Goal: Task Accomplishment & Management: Use online tool/utility

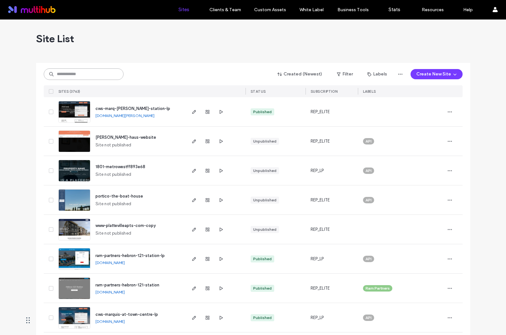
click at [86, 73] on input at bounding box center [84, 73] width 80 height 11
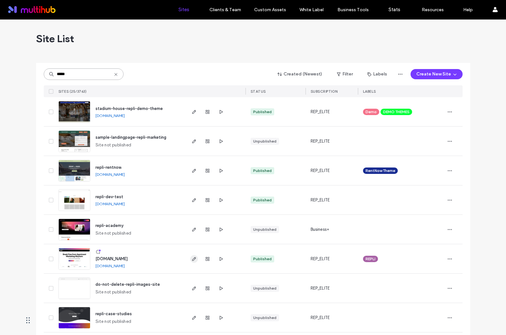
type input "*****"
click at [193, 258] on use "button" at bounding box center [194, 259] width 4 height 4
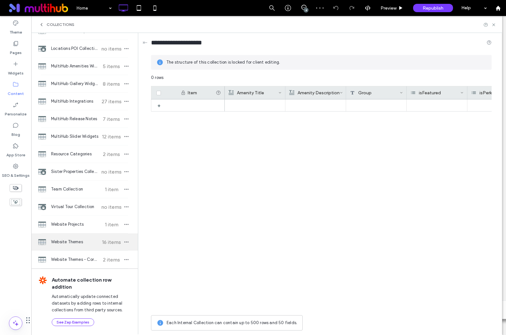
click at [80, 240] on span "Website Themes" at bounding box center [75, 242] width 48 height 6
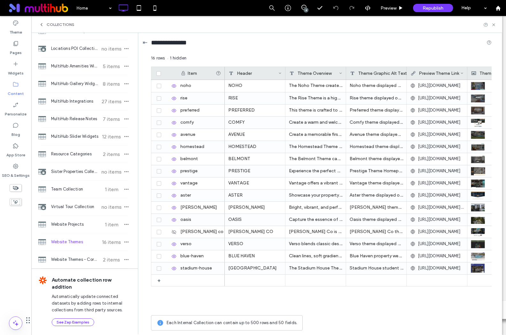
click at [147, 43] on div "⇤" at bounding box center [145, 42] width 5 height 7
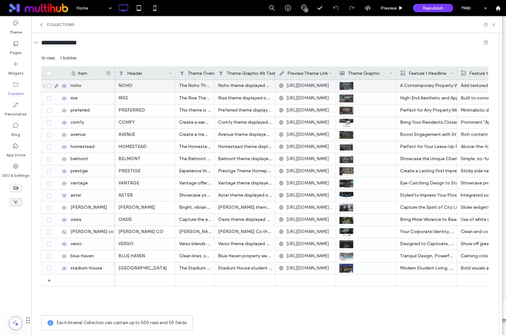
drag, startPoint x: 236, startPoint y: 72, endPoint x: 212, endPoint y: 81, distance: 25.8
click at [211, 82] on div "Item Header Theme Overview Theme Graphic Alt Text Preview Theme Link Theme Grap…" at bounding box center [264, 188] width 447 height 245
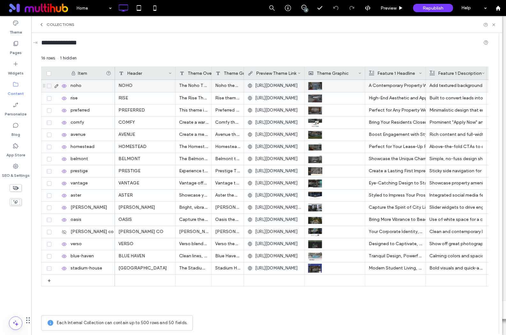
drag, startPoint x: 273, startPoint y: 70, endPoint x: 236, endPoint y: 89, distance: 41.4
click at [237, 89] on div "Item Header Theme Overview Theme Graphic Alt Text Preview Theme Link Theme Grap…" at bounding box center [264, 188] width 447 height 245
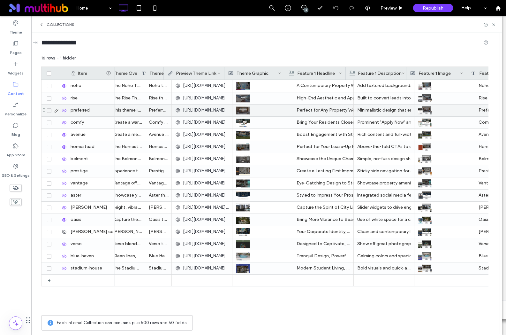
scroll to position [0, 75]
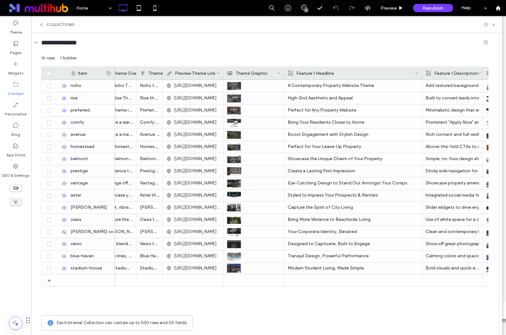
drag, startPoint x: 345, startPoint y: 71, endPoint x: 422, endPoint y: 78, distance: 77.6
click at [422, 78] on div at bounding box center [422, 73] width 3 height 13
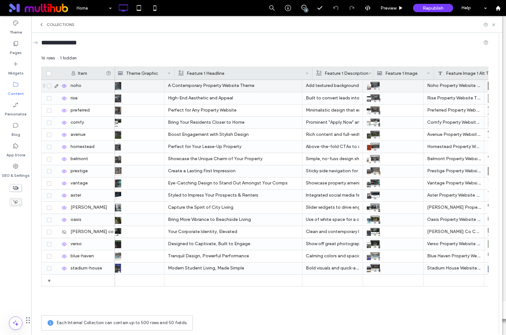
scroll to position [0, 251]
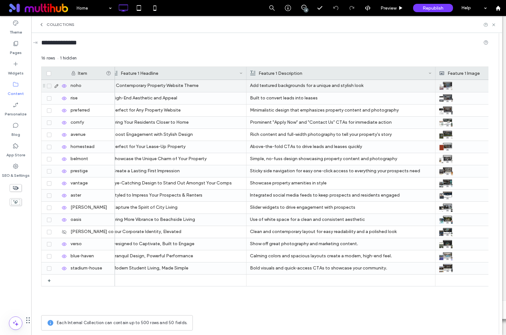
drag, startPoint x: 307, startPoint y: 70, endPoint x: 434, endPoint y: 87, distance: 128.8
click at [434, 87] on div "Item Theme Graphic Feature 1 Headline Feature 1 Description Feature 1 Image Fea…" at bounding box center [264, 188] width 447 height 245
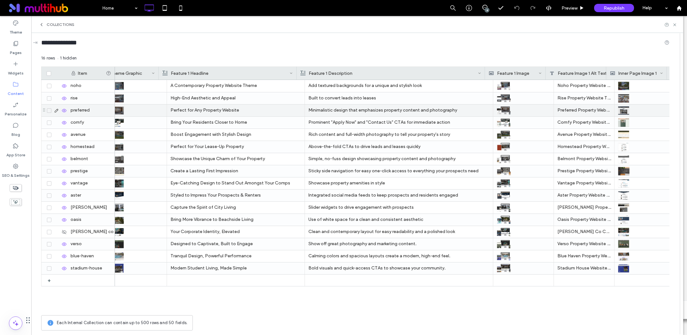
scroll to position [0, 0]
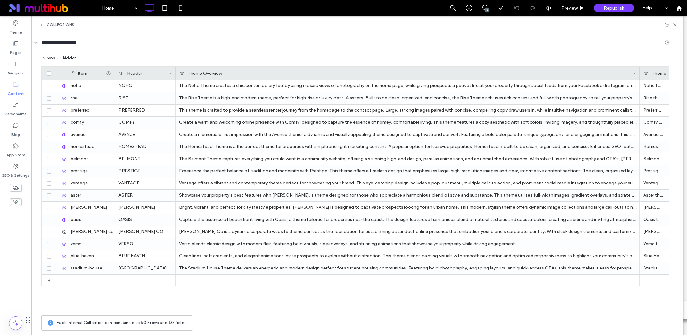
drag, startPoint x: 211, startPoint y: 73, endPoint x: 424, endPoint y: 201, distance: 248.5
click at [506, 78] on div at bounding box center [640, 73] width 3 height 13
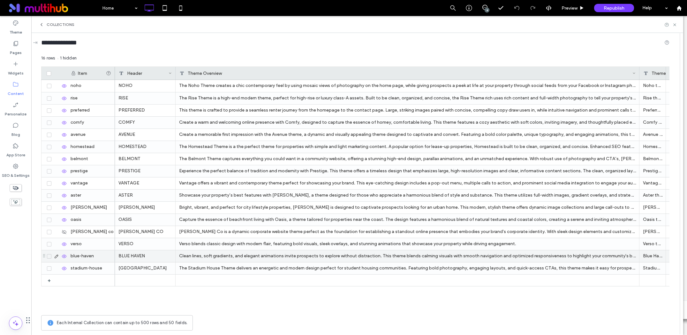
click at [395, 253] on div "Clean lines, soft gradients, and elegant animations invite prospects to explore…" at bounding box center [408, 256] width 464 height 12
click at [397, 255] on div "Clean lines, soft gradients, and elegant animations invite prospects to explore…" at bounding box center [408, 256] width 464 height 12
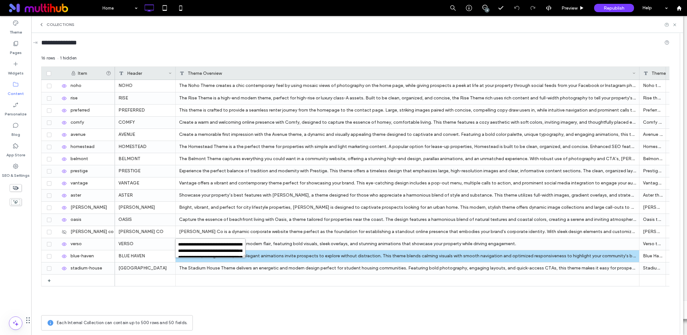
scroll to position [1, 0]
drag, startPoint x: 244, startPoint y: 257, endPoint x: 284, endPoint y: 254, distance: 39.4
click at [361, 258] on div "**********" at bounding box center [355, 194] width 628 height 278
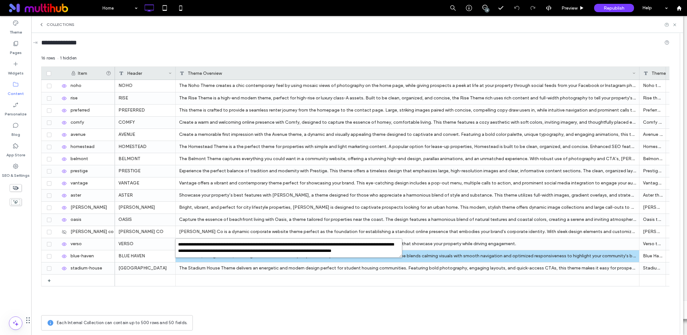
scroll to position [0, 0]
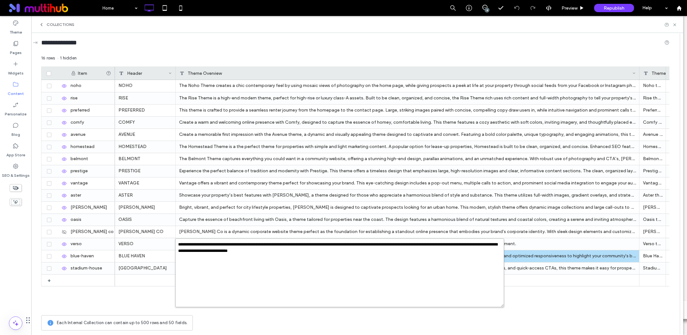
drag, startPoint x: 244, startPoint y: 255, endPoint x: 342, endPoint y: 250, distance: 97.9
click at [501, 305] on textarea "**********" at bounding box center [339, 272] width 329 height 69
click at [436, 190] on div "Showcase your property’s best features with Aster, a theme designed for those w…" at bounding box center [408, 195] width 464 height 12
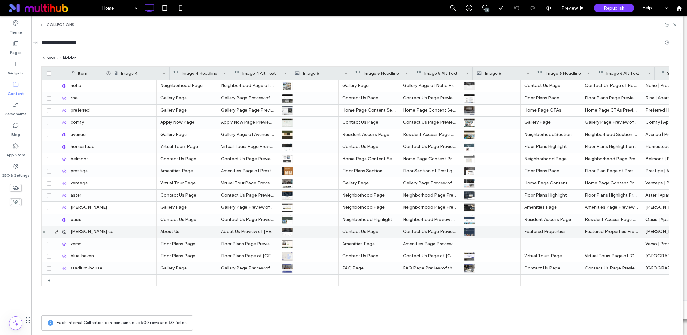
scroll to position [0, 1801]
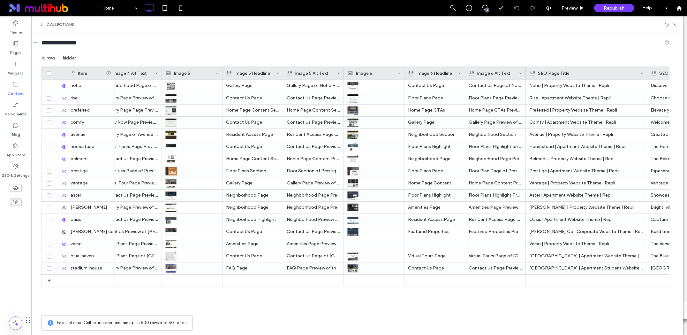
drag, startPoint x: 586, startPoint y: 72, endPoint x: 646, endPoint y: 78, distance: 61.0
click at [506, 78] on div at bounding box center [647, 73] width 3 height 13
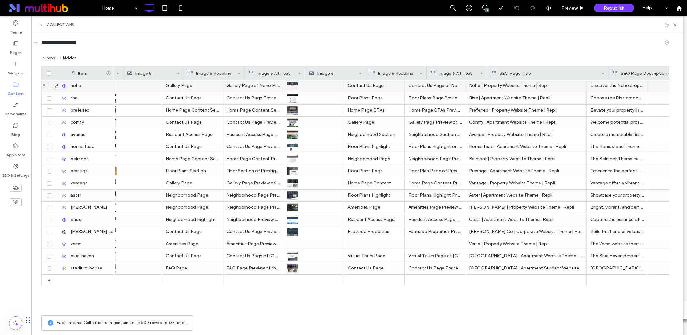
scroll to position [0, 1862]
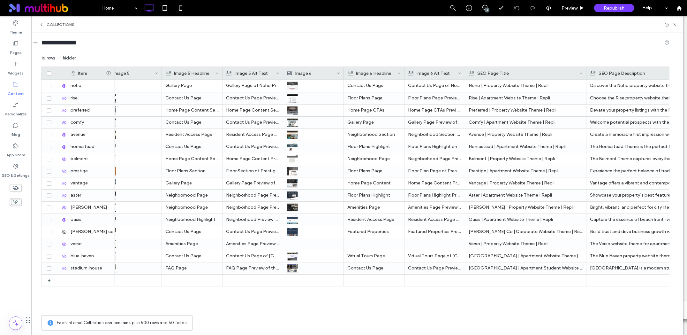
drag, startPoint x: 650, startPoint y: 72, endPoint x: 652, endPoint y: 137, distance: 65.2
click at [506, 72] on html ".wqwq-1{fill:#231f20;} .cls-1q, .cls-2q { fill-rule: evenodd; } .cls-2q { fill:…" at bounding box center [343, 167] width 687 height 335
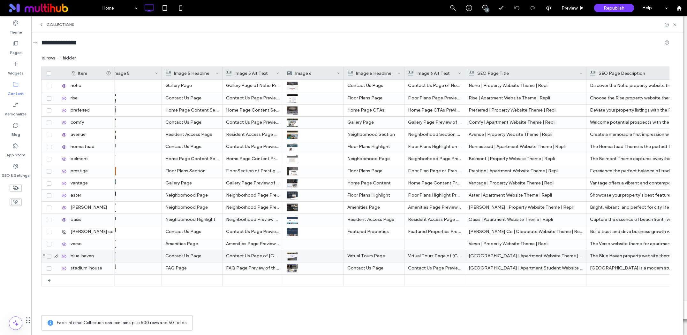
click at [506, 253] on p "The Blue Haven property website theme is the perfect way to showcase your prope…" at bounding box center [644, 255] width 109 height 11
click at [506, 253] on p "The Blue Haven property website theme is the perfect way to showcase your prope…" at bounding box center [644, 255] width 108 height 11
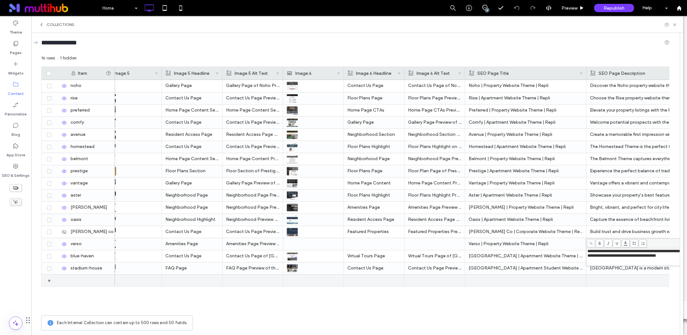
scroll to position [0, 1917]
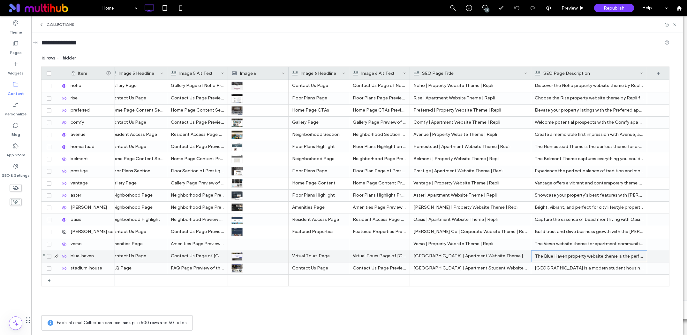
click at [506, 254] on p "The Blue Haven property website theme is the perfect way to showcase your prope…" at bounding box center [589, 255] width 108 height 11
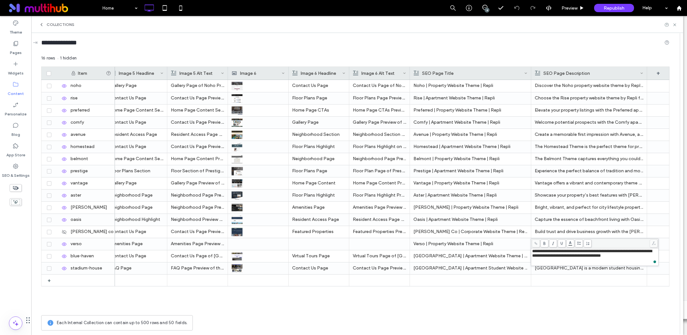
click at [506, 303] on div "Gallery Page Gallery Page of Noho Property Website Theme Contact Us Page Contac…" at bounding box center [392, 196] width 555 height 232
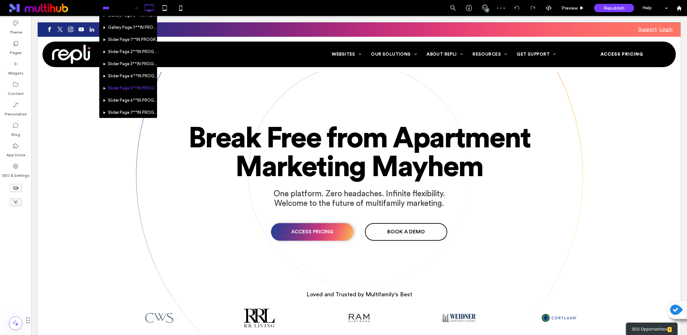
scroll to position [2699, 0]
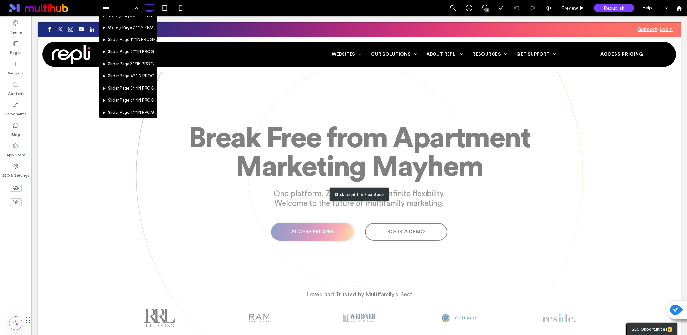
drag, startPoint x: 255, startPoint y: 97, endPoint x: 302, endPoint y: 98, distance: 46.6
click at [255, 97] on div "Click to edit in Flex Mode" at bounding box center [359, 194] width 643 height 344
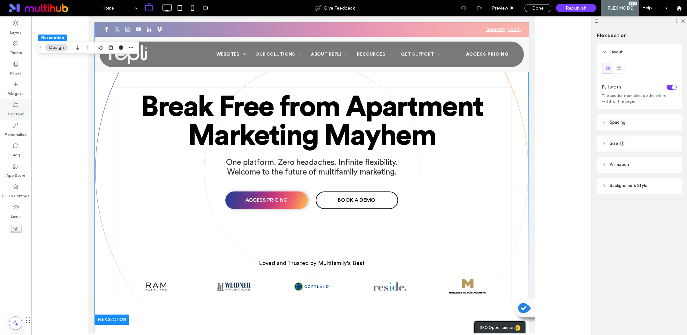
click at [21, 110] on label "Content" at bounding box center [16, 112] width 16 height 9
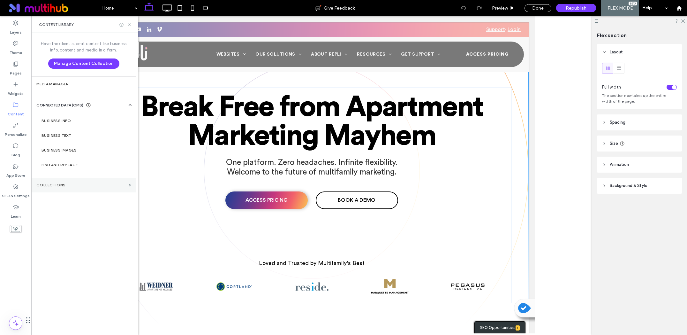
click at [77, 187] on section "Collections" at bounding box center [83, 185] width 105 height 15
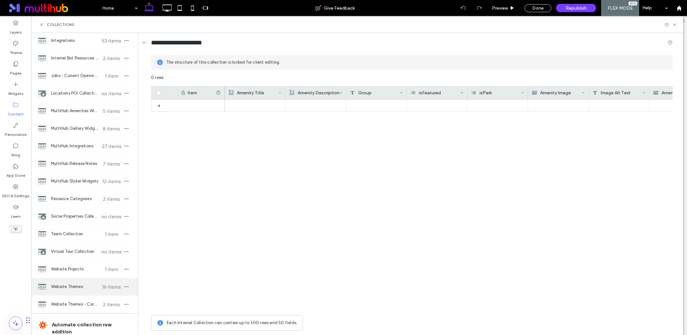
scroll to position [232, 0]
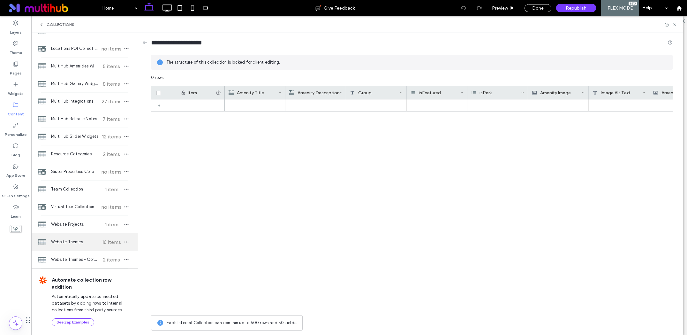
click at [60, 239] on span "Website Themes" at bounding box center [75, 242] width 48 height 6
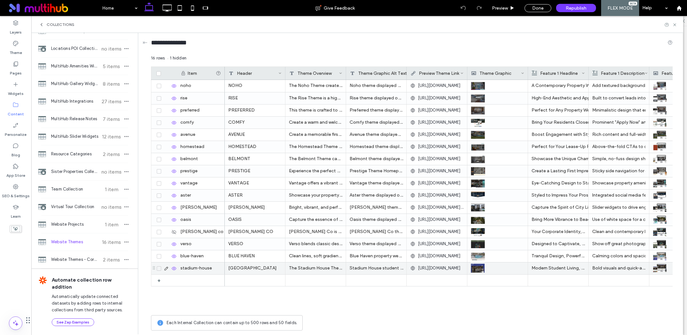
click at [174, 269] on use at bounding box center [174, 267] width 4 height 3
click at [174, 269] on use at bounding box center [174, 268] width 4 height 4
click at [381, 266] on div "Stadium House student housing theme displayed on desktop." at bounding box center [376, 268] width 61 height 12
click at [374, 257] on div "Blue Haven property website theme displayed on desktop" at bounding box center [376, 256] width 61 height 12
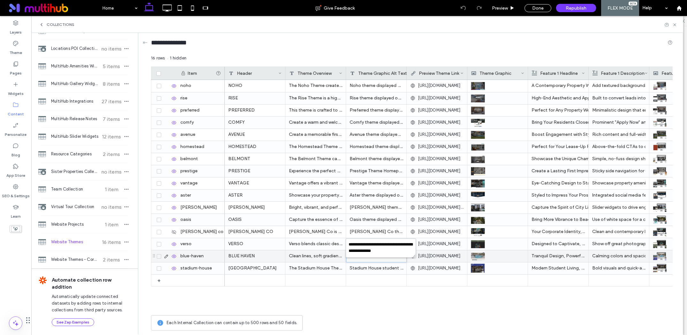
click at [317, 253] on div "Clean lines, soft gradients, and elegant animations invite prospects to explore…" at bounding box center [315, 256] width 61 height 12
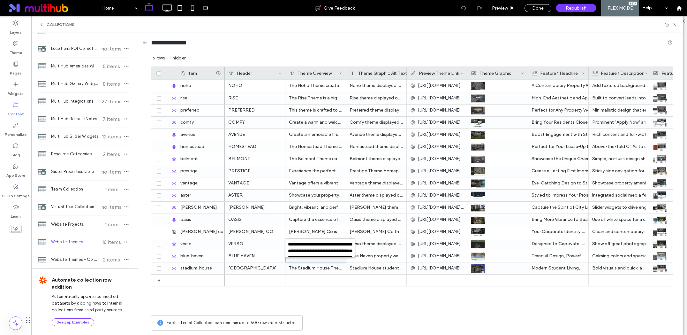
scroll to position [38, 0]
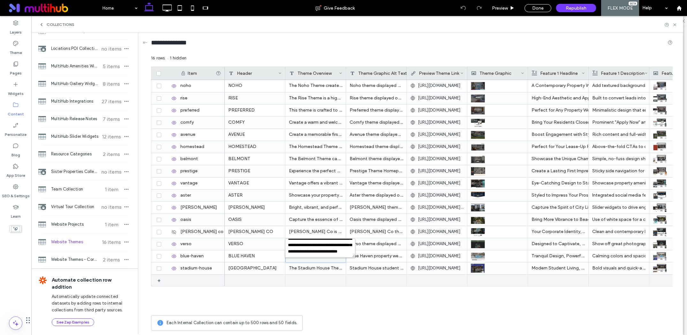
click at [324, 280] on div at bounding box center [315, 279] width 61 height 11
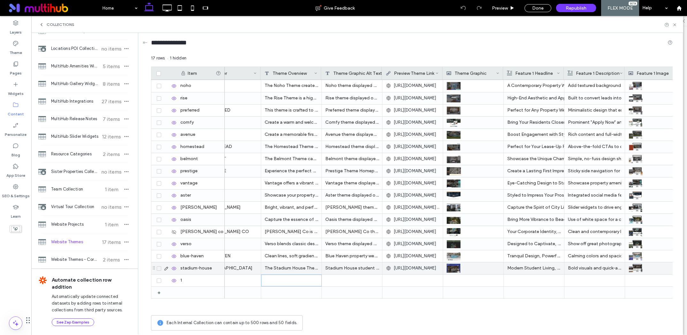
scroll to position [0, 25]
click at [506, 267] on p "Modern Student Living, Made Simple" at bounding box center [533, 267] width 53 height 11
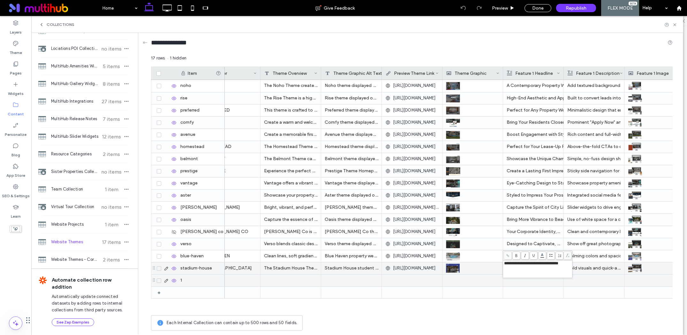
click at [506, 285] on div at bounding box center [533, 280] width 53 height 12
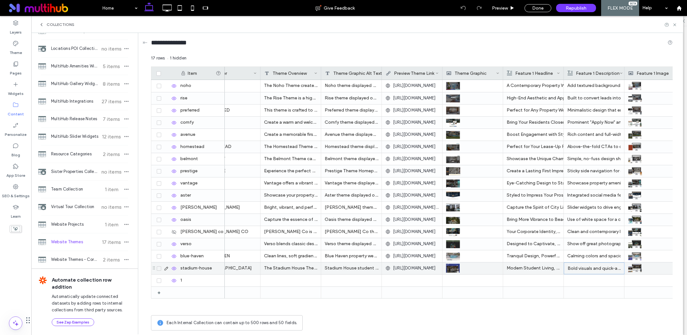
click at [506, 268] on p "Bold visuals and quick-access CTAs to showcase your community." at bounding box center [594, 267] width 53 height 11
click at [506, 288] on div at bounding box center [593, 291] width 53 height 11
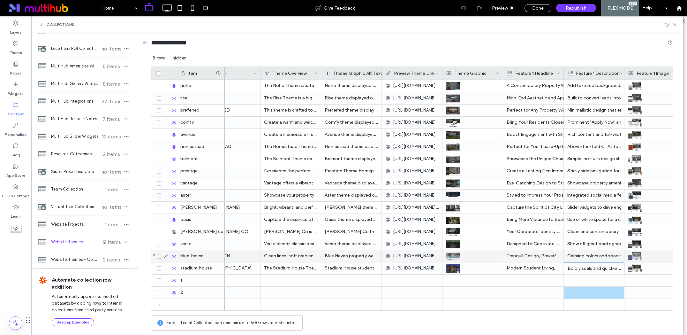
click at [506, 255] on li "Calming colors and spacious layouts create a modern, high-end feel." at bounding box center [593, 255] width 53 height 11
click at [506, 255] on li "Calming colors and spacious layouts create a modern, high-end feel." at bounding box center [594, 255] width 53 height 11
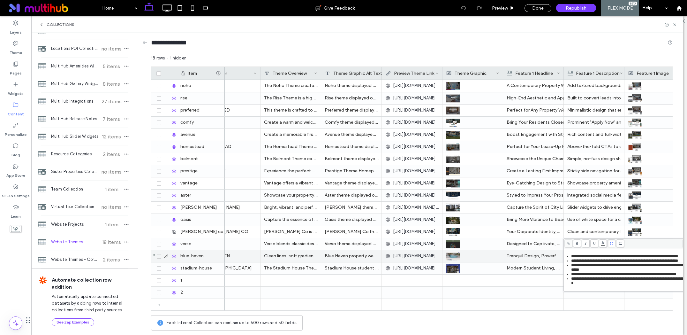
click at [506, 271] on span "**********" at bounding box center [631, 267] width 120 height 9
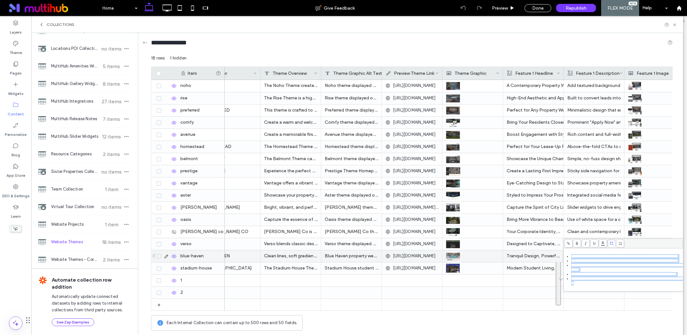
copy ul "**********"
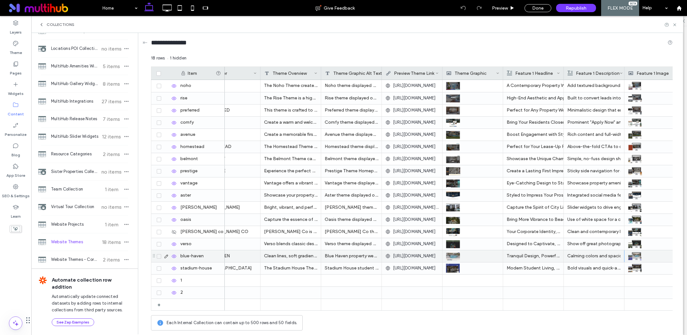
drag, startPoint x: 542, startPoint y: 321, endPoint x: 545, endPoint y: 304, distance: 17.5
click at [506, 321] on div "Each Internal Collection can contain up to 500 rows and 50 fields." at bounding box center [412, 322] width 522 height 15
click at [506, 265] on p "Bold visuals and quick-access CTAs to showcase your community." at bounding box center [594, 267] width 53 height 11
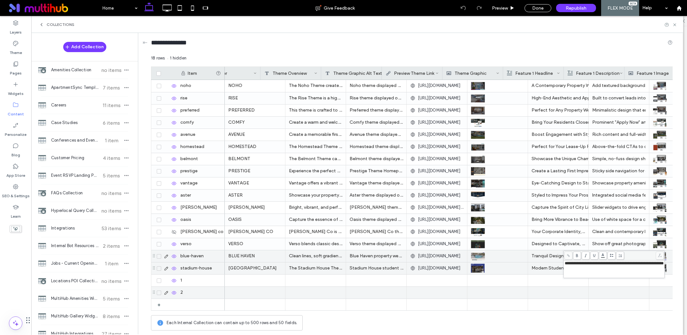
scroll to position [0, 25]
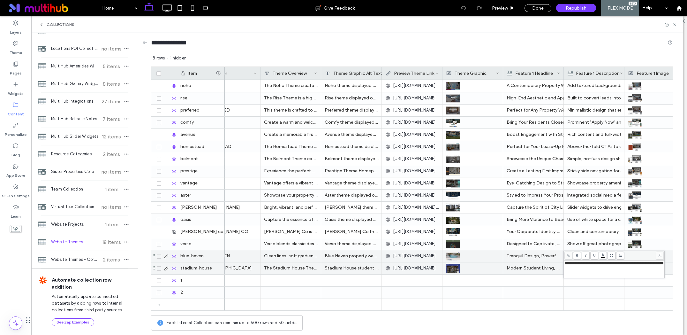
click at [597, 265] on span "**********" at bounding box center [614, 263] width 99 height 4
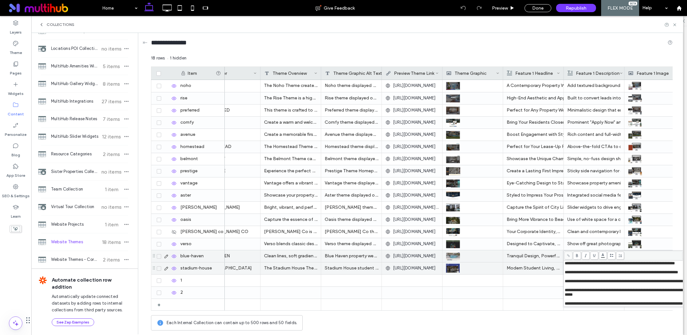
click at [576, 270] on div "To enrich screen reader interactions, please activate Accessibility in Grammarl…" at bounding box center [627, 267] width 125 height 4
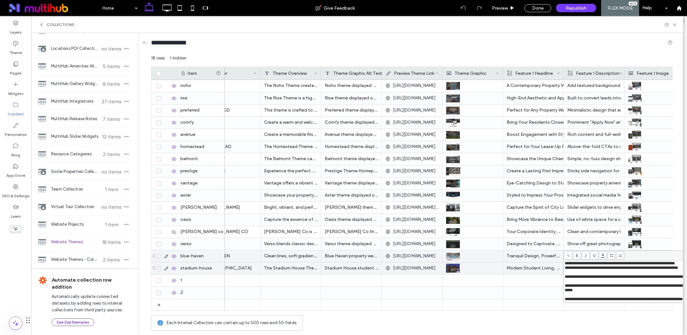
click at [571, 274] on div "To enrich screen reader interactions, please activate Accessibility in Grammarl…" at bounding box center [627, 272] width 125 height 4
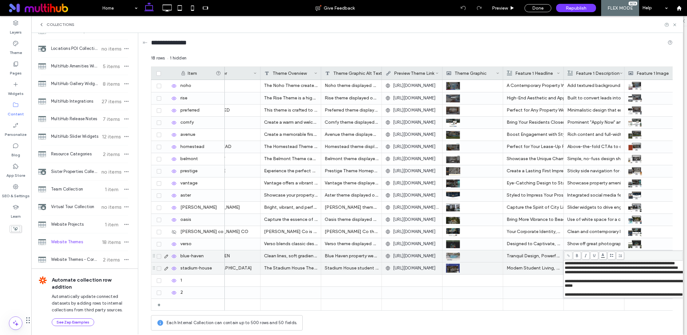
click at [571, 279] on div "To enrich screen reader interactions, please activate Accessibility in Grammarl…" at bounding box center [627, 276] width 125 height 4
click at [574, 288] on div "To enrich screen reader interactions, please activate Accessibility in Grammarl…" at bounding box center [627, 285] width 125 height 4
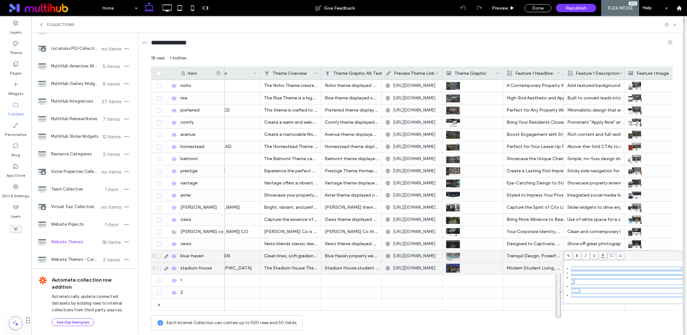
click at [611, 257] on span at bounding box center [612, 255] width 8 height 8
click at [502, 319] on div "Each Internal Collection can contain up to 500 rows and 50 fields." at bounding box center [412, 322] width 522 height 15
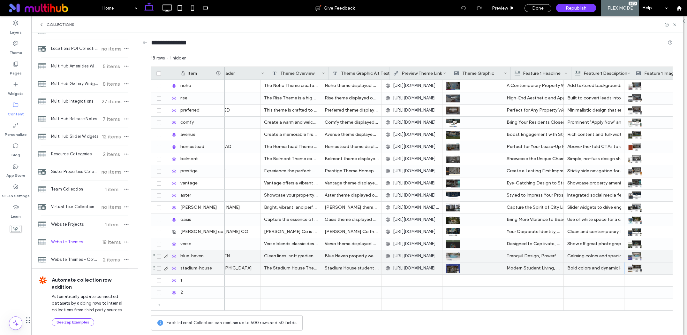
scroll to position [0, 0]
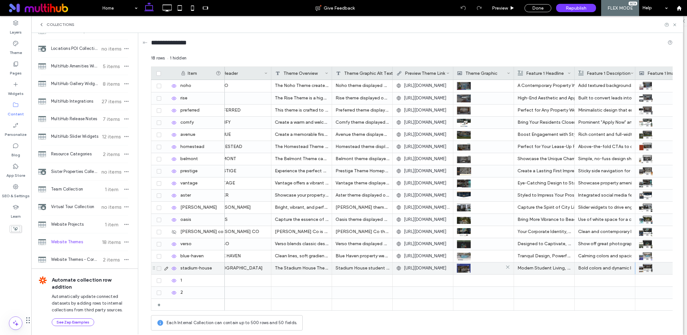
click at [463, 269] on img at bounding box center [464, 267] width 14 height 9
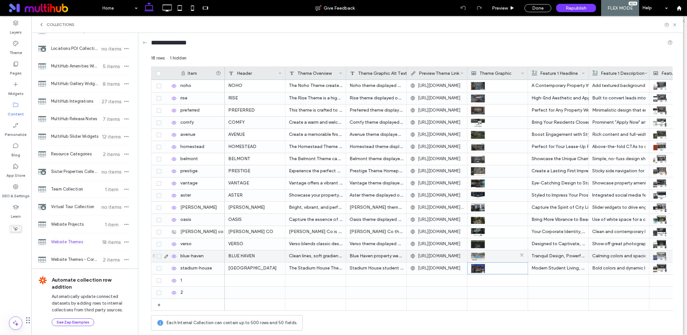
click at [479, 253] on img at bounding box center [478, 255] width 14 height 9
click at [479, 253] on img at bounding box center [478, 256] width 14 height 9
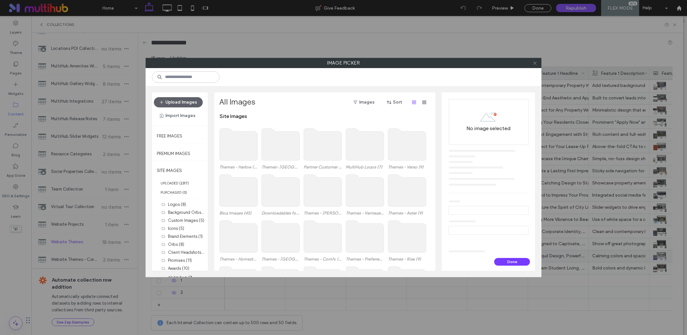
click at [535, 64] on icon at bounding box center [535, 63] width 5 height 5
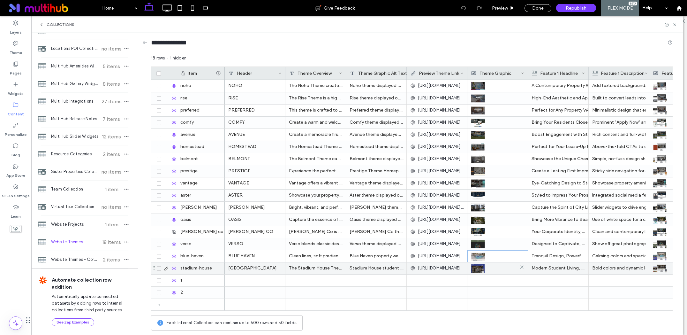
click at [480, 269] on img at bounding box center [478, 267] width 14 height 9
click at [478, 255] on img at bounding box center [478, 255] width 14 height 9
click at [473, 256] on div "Select Row Edit Row Delete Row" at bounding box center [503, 266] width 62 height 38
click at [464, 327] on div "Each Internal Collection can contain up to 500 rows and 50 fields." at bounding box center [412, 322] width 522 height 15
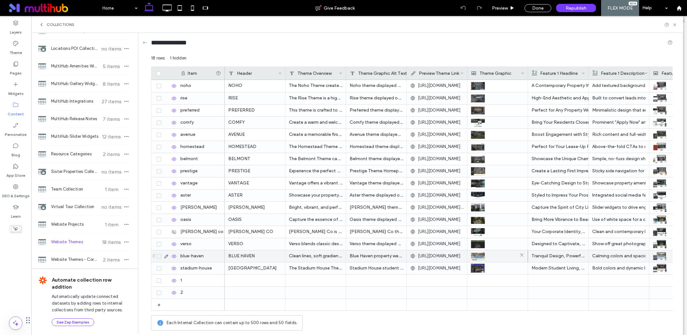
click at [482, 255] on img at bounding box center [478, 255] width 14 height 9
click at [482, 255] on img at bounding box center [478, 256] width 14 height 9
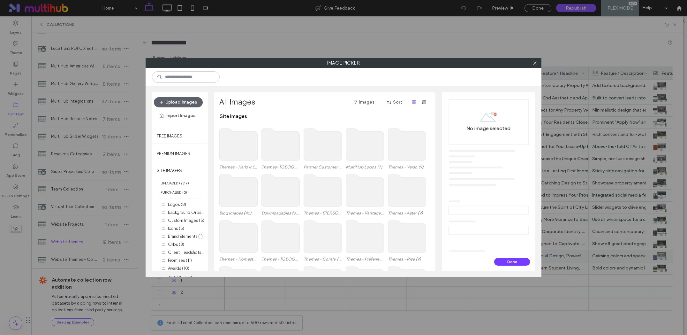
click at [282, 156] on use at bounding box center [281, 144] width 38 height 32
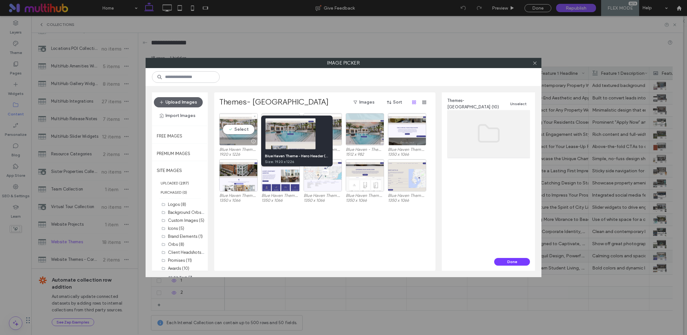
click at [253, 141] on div at bounding box center [253, 141] width 8 height 5
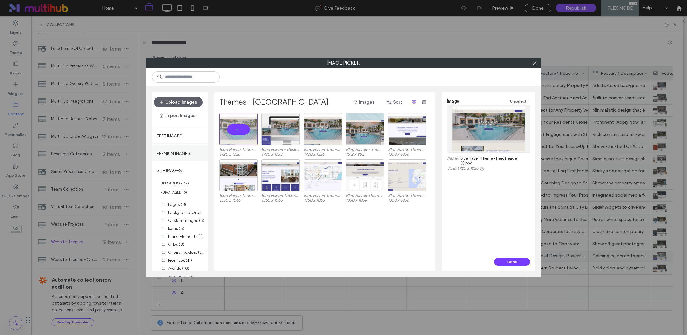
drag, startPoint x: 189, startPoint y: 182, endPoint x: 189, endPoint y: 157, distance: 24.6
click at [189, 182] on span "( 2317 )" at bounding box center [184, 183] width 10 height 4
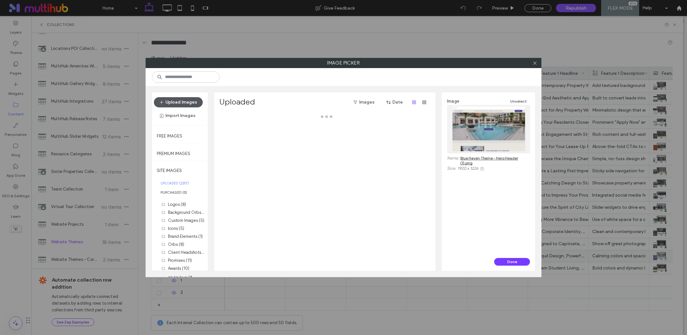
click at [180, 105] on button "Upload Images" at bounding box center [178, 102] width 49 height 10
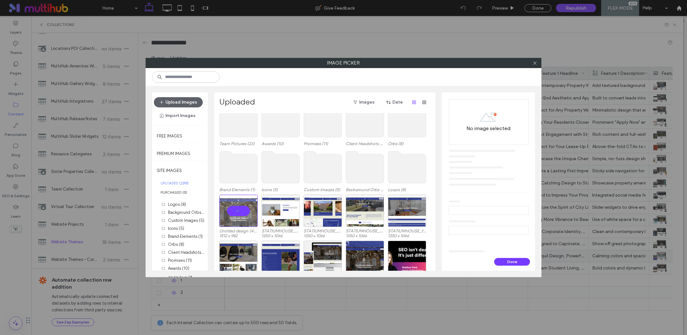
scroll to position [289, 0]
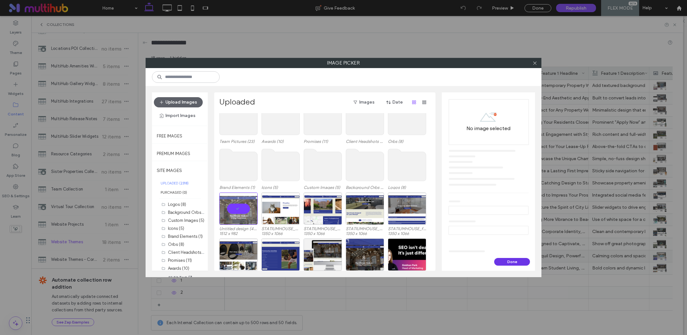
click at [505, 261] on button "Done" at bounding box center [512, 262] width 36 height 8
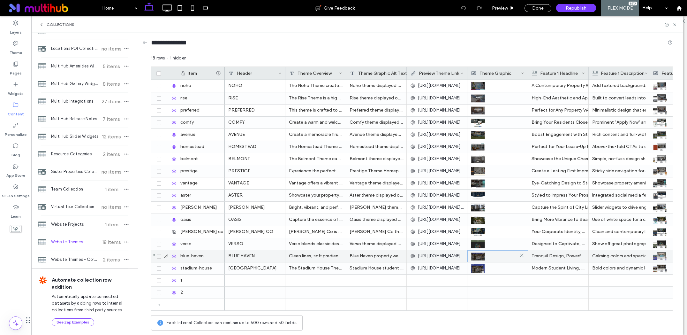
click at [474, 254] on img at bounding box center [478, 256] width 14 height 9
click at [478, 257] on img at bounding box center [478, 256] width 14 height 9
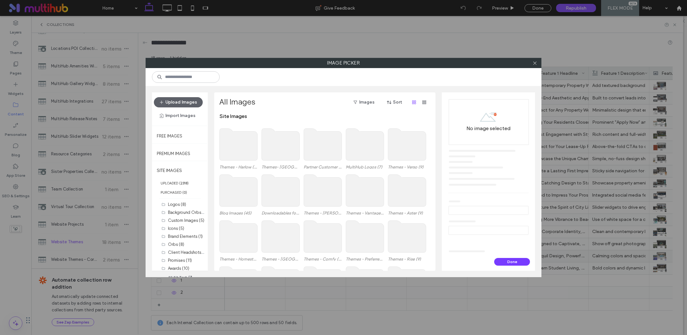
click at [292, 152] on use at bounding box center [281, 144] width 38 height 32
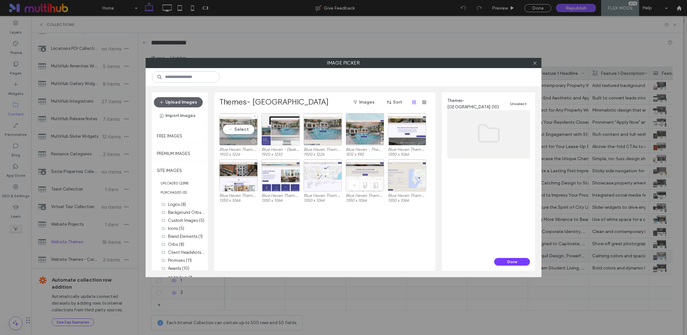
click at [239, 129] on div "Select" at bounding box center [238, 129] width 38 height 32
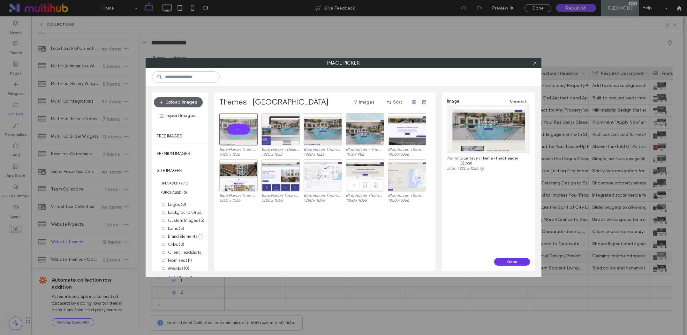
click at [522, 263] on button "Done" at bounding box center [512, 262] width 36 height 8
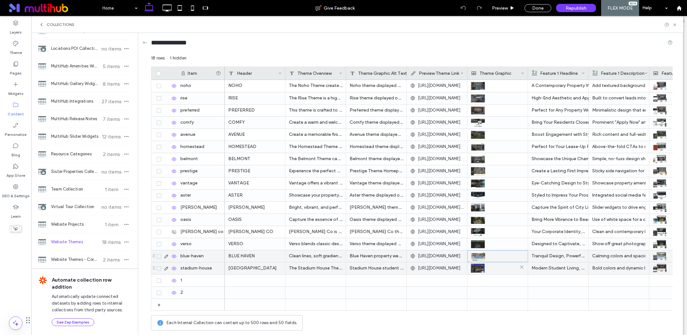
click at [479, 268] on img at bounding box center [478, 267] width 14 height 9
click at [480, 269] on img at bounding box center [478, 268] width 14 height 9
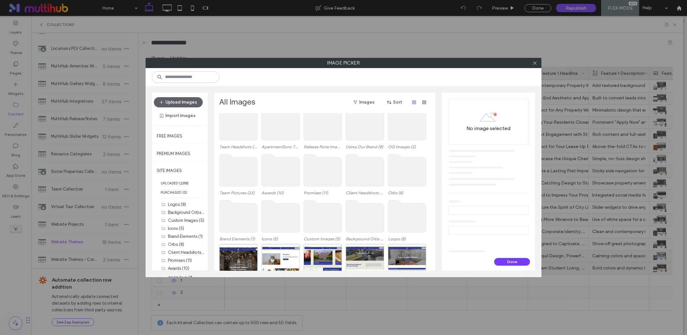
scroll to position [275, 0]
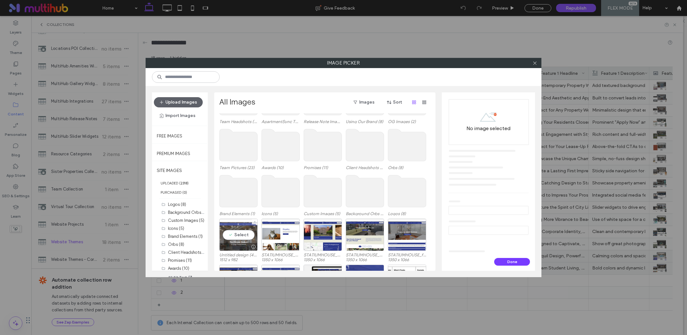
click at [242, 233] on div "Select" at bounding box center [238, 234] width 38 height 32
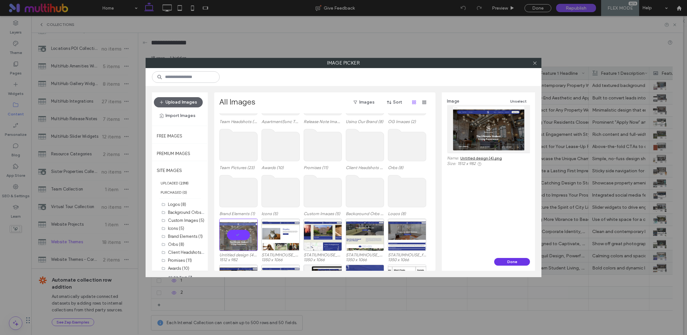
click at [515, 260] on button "Done" at bounding box center [512, 262] width 36 height 8
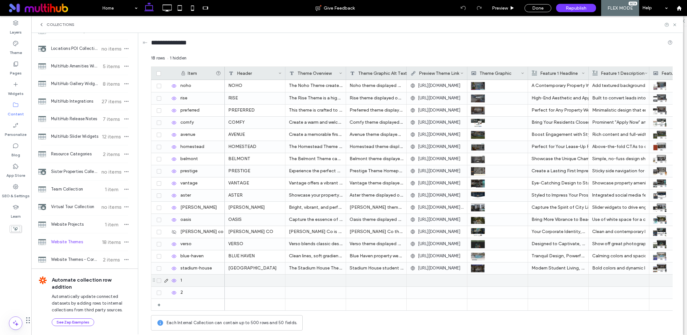
drag, startPoint x: 158, startPoint y: 281, endPoint x: 162, endPoint y: 288, distance: 7.7
click at [158, 281] on icon at bounding box center [159, 280] width 3 height 2
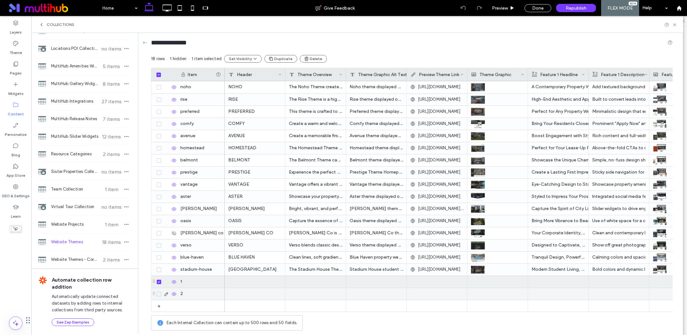
click at [158, 295] on span at bounding box center [159, 294] width 4 height 4
click at [319, 58] on button "Delete" at bounding box center [316, 59] width 27 height 8
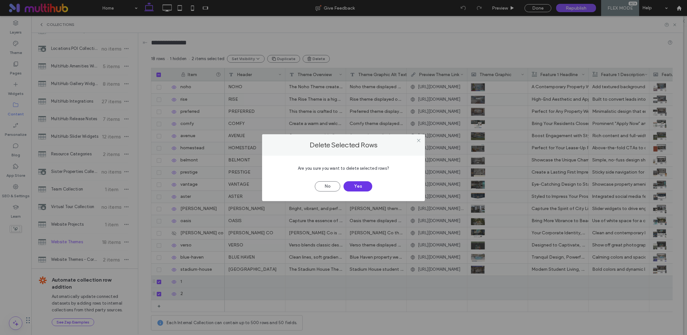
click at [360, 186] on button "Yes" at bounding box center [358, 186] width 29 height 10
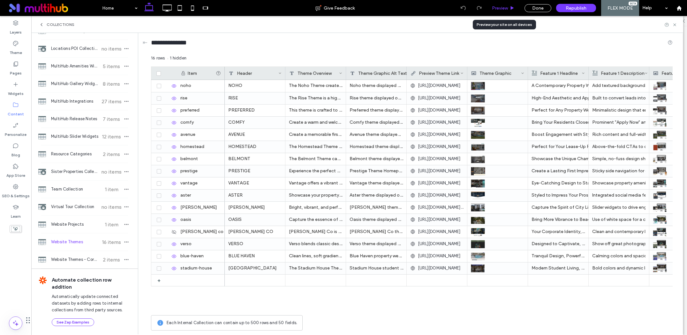
click at [503, 8] on span "Preview" at bounding box center [500, 7] width 16 height 5
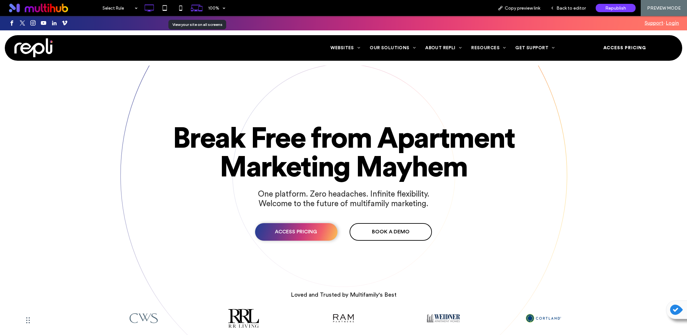
click at [199, 5] on use at bounding box center [196, 8] width 11 height 6
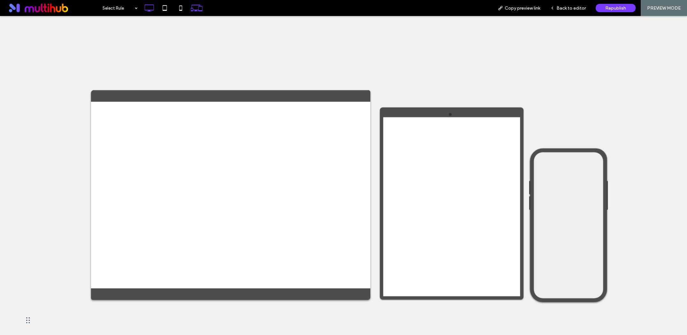
click at [151, 6] on icon at bounding box center [149, 8] width 13 height 13
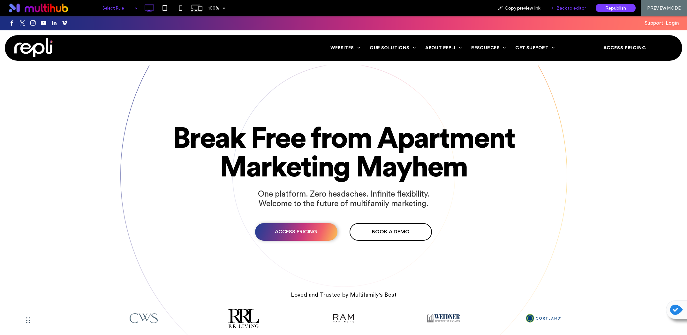
click at [571, 7] on span "Back to editor" at bounding box center [571, 7] width 29 height 5
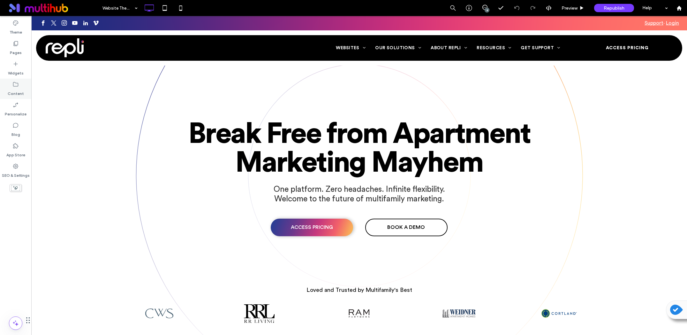
click at [19, 91] on label "Content" at bounding box center [16, 91] width 16 height 9
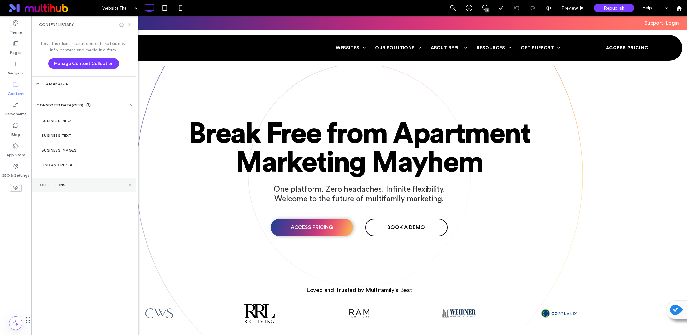
click at [80, 183] on label "Collections" at bounding box center [81, 185] width 90 height 4
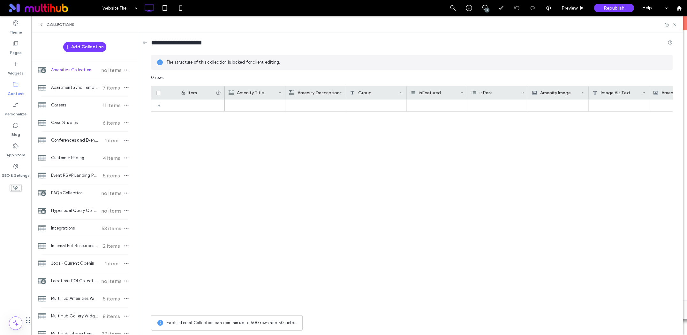
scroll to position [232, 0]
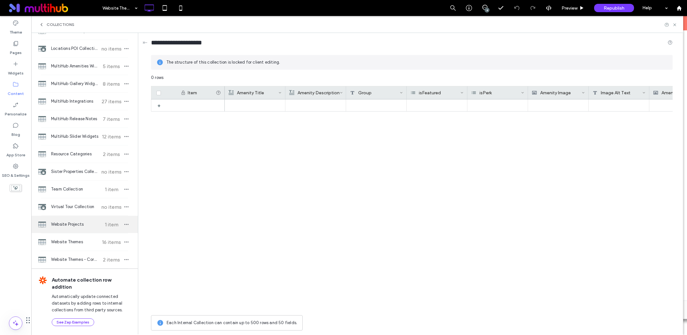
click at [80, 231] on div "Website Projects 1 item" at bounding box center [84, 224] width 107 height 17
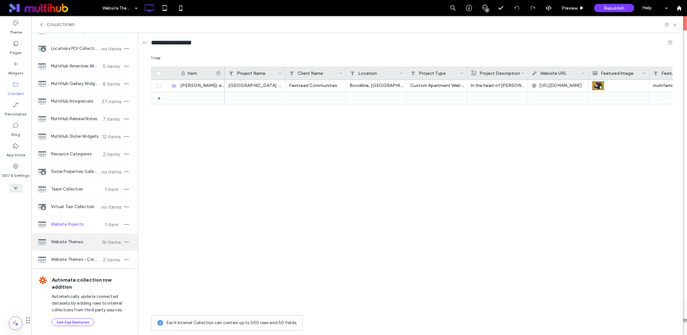
click at [76, 247] on div "Website Themes 16 items" at bounding box center [84, 241] width 107 height 17
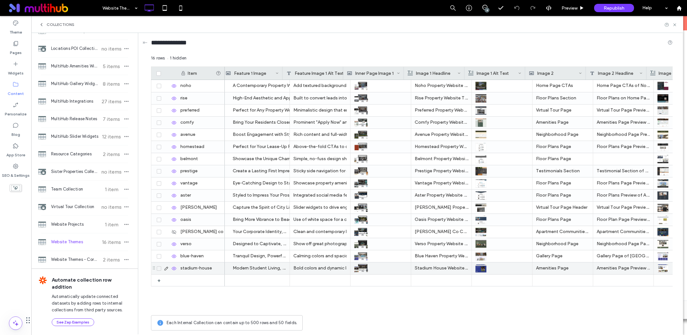
scroll to position [0, 0]
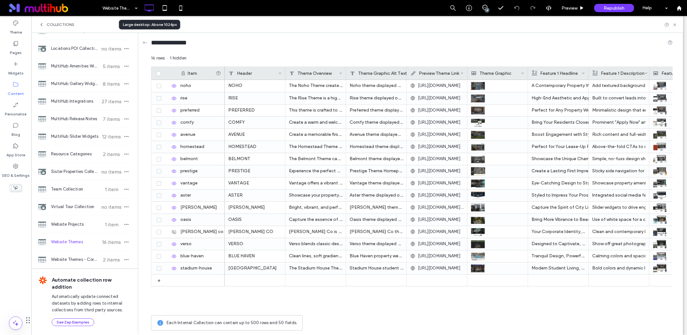
click at [152, 9] on icon at bounding box center [149, 8] width 13 height 13
click at [167, 10] on icon at bounding box center [164, 8] width 13 height 13
click at [181, 10] on icon at bounding box center [180, 8] width 13 height 13
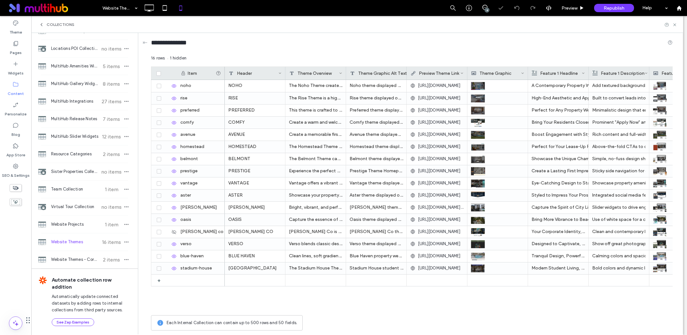
click at [150, 8] on div at bounding box center [343, 167] width 687 height 335
click at [151, 9] on icon at bounding box center [149, 8] width 13 height 13
click at [561, 9] on div "Preview" at bounding box center [573, 7] width 32 height 5
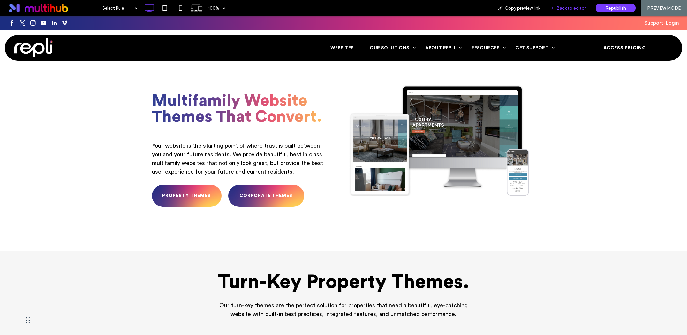
click at [566, 7] on span "Back to editor" at bounding box center [571, 7] width 29 height 5
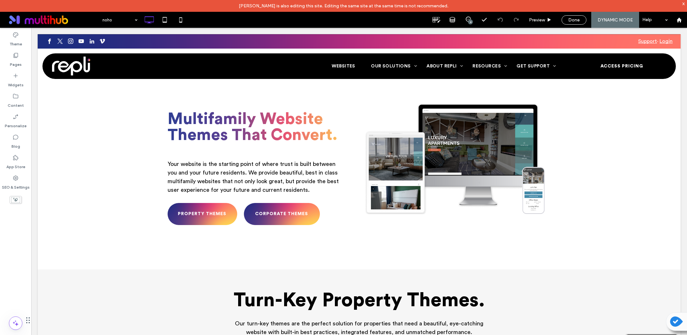
click at [128, 20] on div at bounding box center [343, 167] width 687 height 335
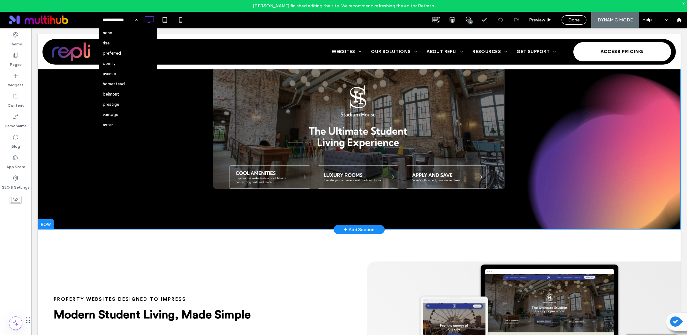
scroll to position [364, 0]
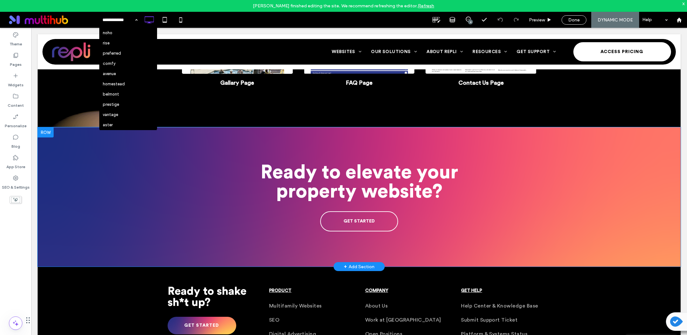
scroll to position [949, 0]
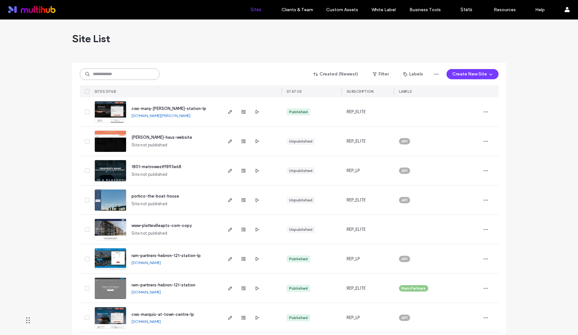
click at [126, 76] on input at bounding box center [120, 73] width 80 height 11
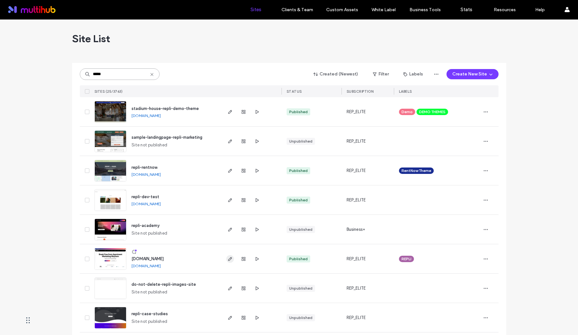
type input "*****"
drag, startPoint x: 228, startPoint y: 258, endPoint x: 232, endPoint y: 261, distance: 4.7
click at [228, 258] on icon "button" at bounding box center [230, 258] width 5 height 5
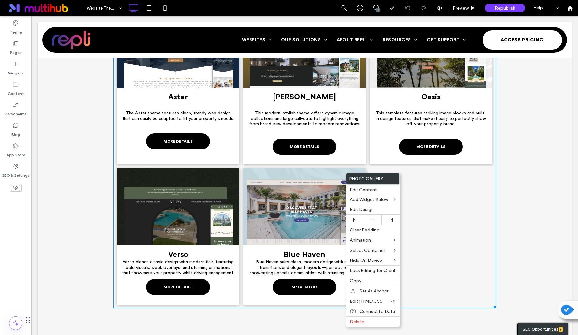
scroll to position [812, 0]
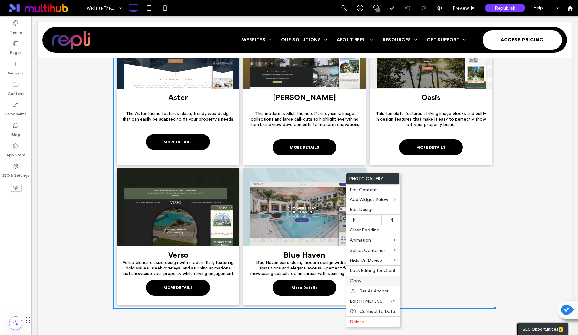
click at [368, 281] on label "Copy" at bounding box center [373, 280] width 46 height 5
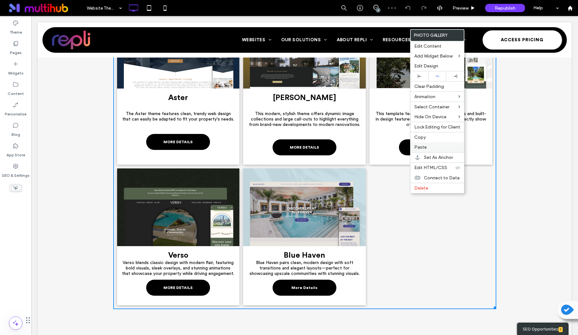
click at [435, 147] on label "Paste" at bounding box center [437, 146] width 46 height 5
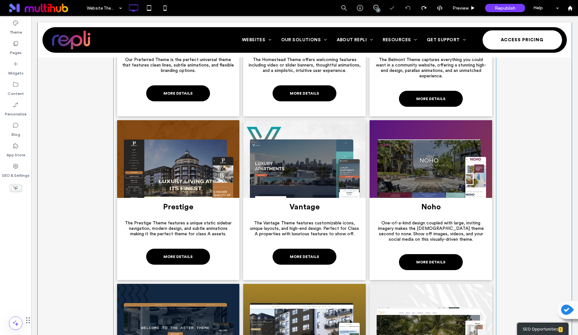
scroll to position [640, 0]
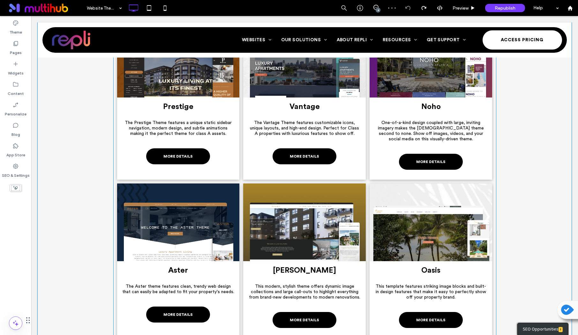
click at [426, 213] on link at bounding box center [431, 222] width 130 height 82
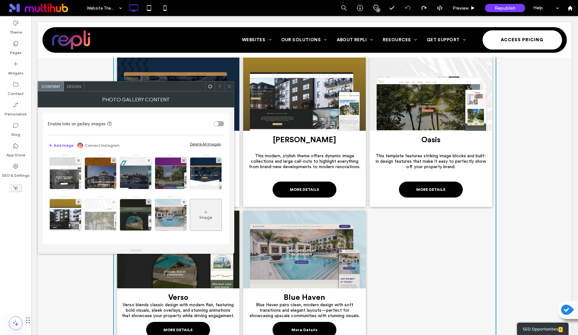
scroll to position [85, 0]
click at [190, 212] on div "Image" at bounding box center [205, 215] width 31 height 30
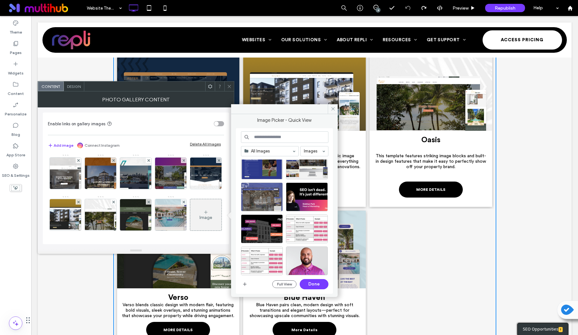
scroll to position [115, 0]
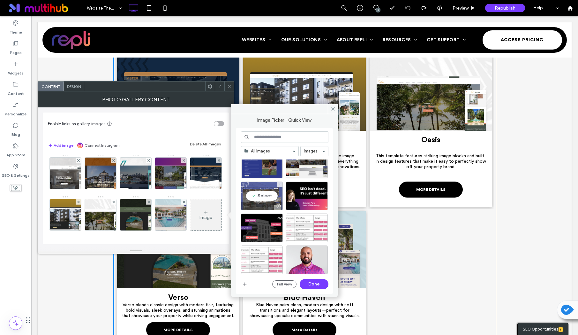
click at [261, 198] on div "Select" at bounding box center [262, 195] width 42 height 29
click at [315, 284] on button "Done" at bounding box center [314, 284] width 29 height 10
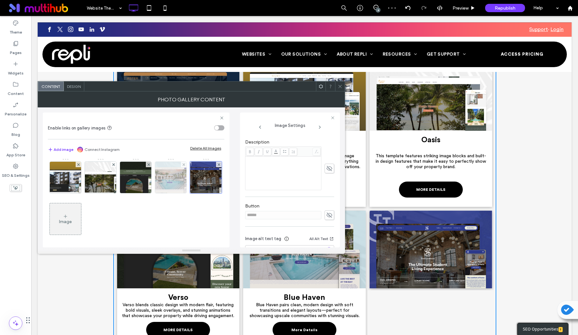
click at [147, 193] on img at bounding box center [171, 177] width 48 height 31
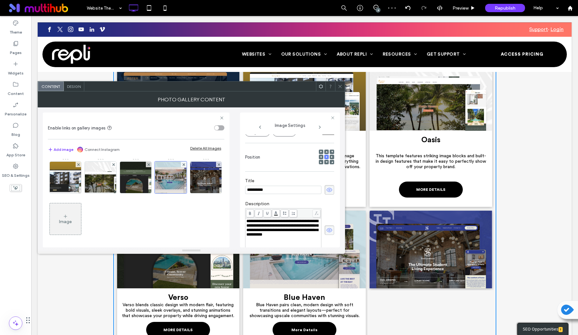
scroll to position [80, 0]
click at [273, 191] on input "**********" at bounding box center [283, 190] width 76 height 8
drag, startPoint x: 273, startPoint y: 191, endPoint x: 280, endPoint y: 221, distance: 30.5
click at [273, 191] on input "**********" at bounding box center [283, 190] width 76 height 8
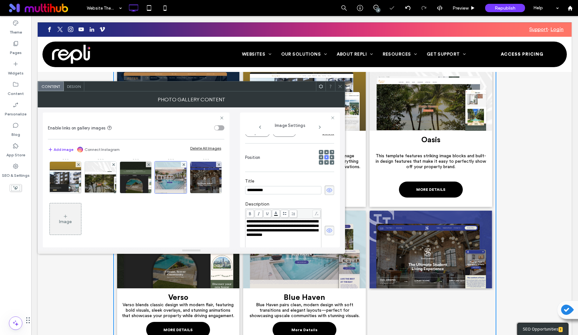
click at [281, 232] on span "**********" at bounding box center [283, 228] width 72 height 18
click at [281, 190] on input "**********" at bounding box center [283, 190] width 76 height 8
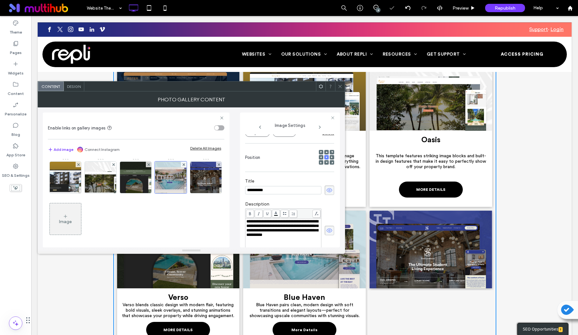
click at [281, 190] on input "**********" at bounding box center [283, 190] width 76 height 8
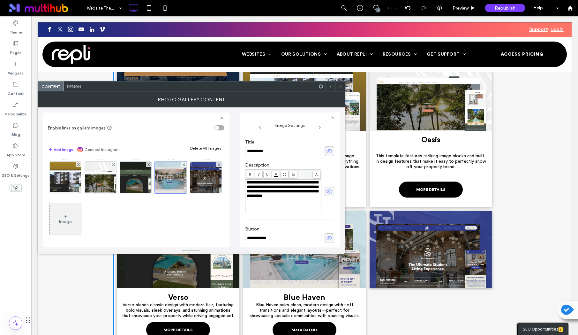
click at [285, 194] on span "**********" at bounding box center [283, 189] width 72 height 18
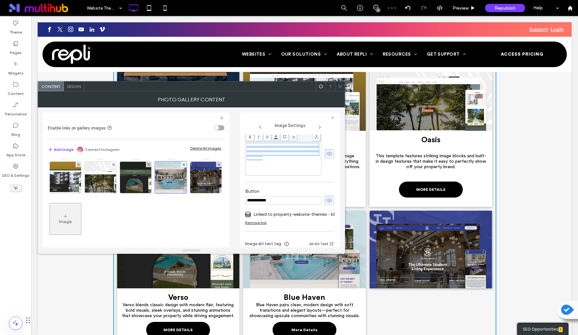
scroll to position [166, 0]
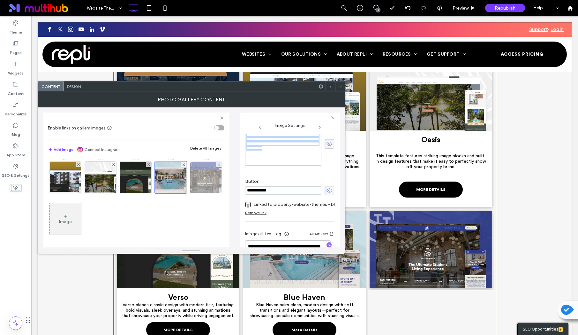
click at [182, 193] on img at bounding box center [206, 177] width 48 height 31
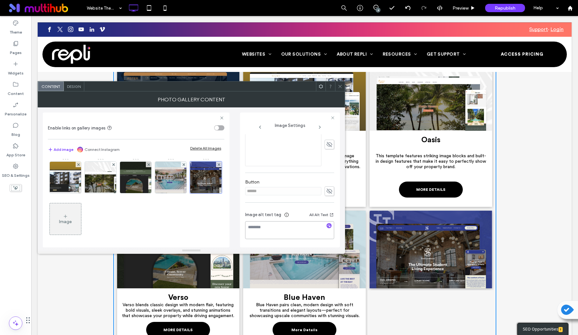
click at [259, 228] on textarea at bounding box center [289, 230] width 89 height 18
click at [264, 229] on div "Rich Text Editor" at bounding box center [284, 238] width 74 height 32
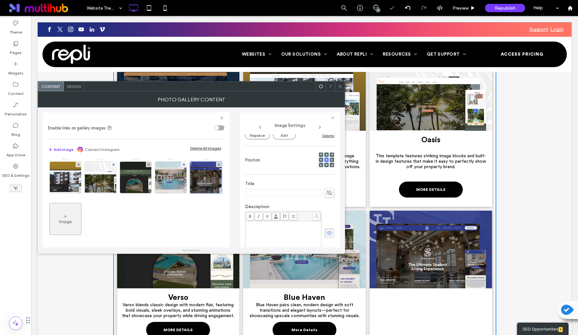
click at [252, 226] on div "Rich Text Editor" at bounding box center [284, 224] width 74 height 4
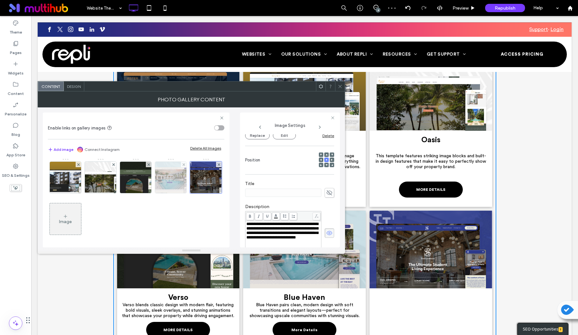
click at [147, 193] on img at bounding box center [171, 177] width 48 height 31
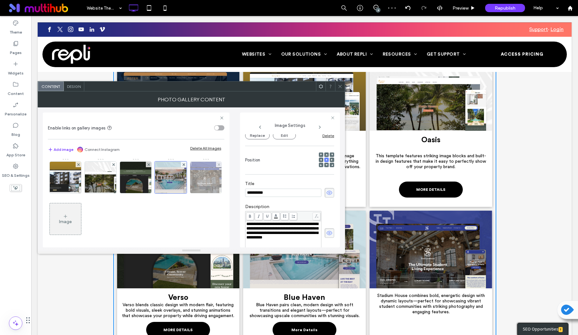
click at [182, 193] on img at bounding box center [206, 177] width 48 height 31
drag, startPoint x: 327, startPoint y: 196, endPoint x: 321, endPoint y: 195, distance: 6.1
click at [326, 196] on icon at bounding box center [329, 192] width 6 height 7
click at [286, 193] on input at bounding box center [283, 192] width 76 height 8
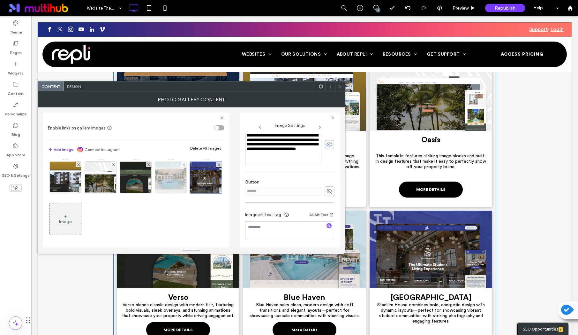
type input "**********"
click at [147, 193] on img at bounding box center [171, 177] width 48 height 31
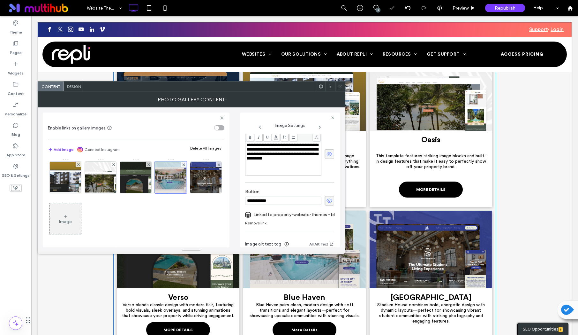
scroll to position [189, 0]
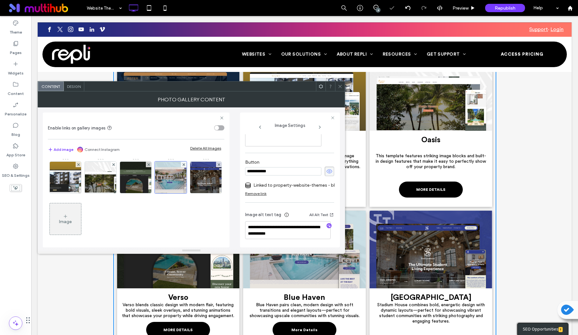
click at [276, 167] on input "**********" at bounding box center [283, 171] width 76 height 8
click at [271, 222] on textarea "**********" at bounding box center [288, 230] width 86 height 18
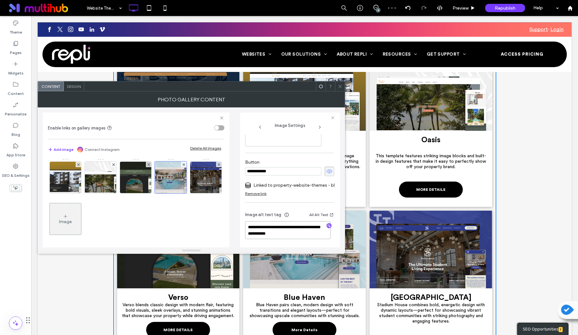
click at [271, 222] on textarea "**********" at bounding box center [288, 230] width 86 height 18
drag, startPoint x: 139, startPoint y: 217, endPoint x: 153, endPoint y: 218, distance: 14.7
click at [182, 193] on img at bounding box center [206, 177] width 48 height 31
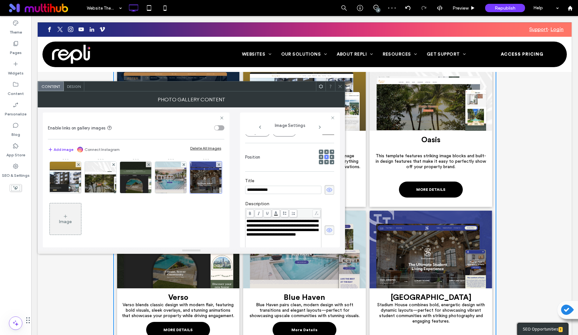
scroll to position [166, 0]
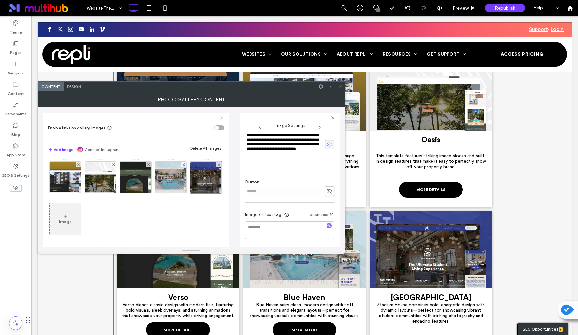
click at [328, 225] on icon "button" at bounding box center [329, 225] width 4 height 4
drag, startPoint x: 328, startPoint y: 191, endPoint x: 324, endPoint y: 192, distance: 4.0
click at [328, 191] on icon at bounding box center [329, 190] width 6 height 7
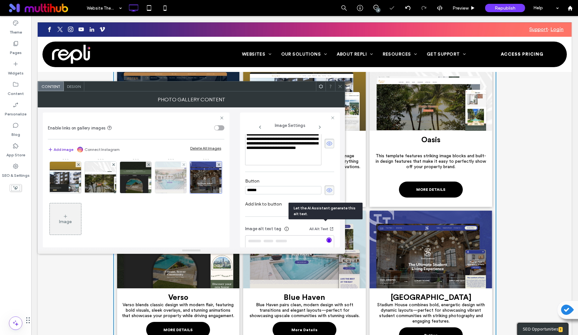
type textarea "**********"
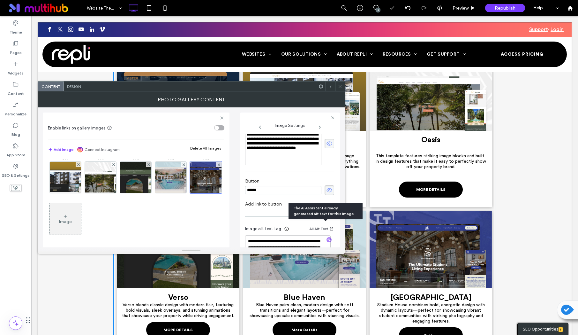
click at [271, 190] on input "******" at bounding box center [283, 190] width 76 height 8
click at [271, 189] on input "******" at bounding box center [283, 190] width 76 height 8
type input "**********"
click at [147, 193] on img at bounding box center [171, 177] width 48 height 31
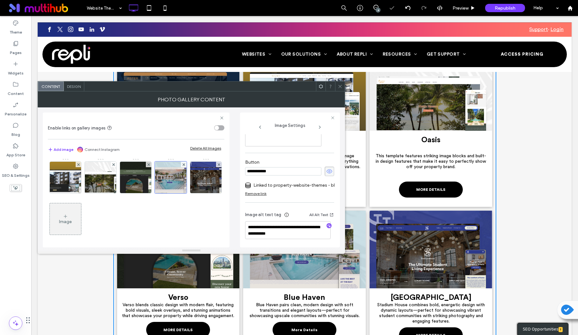
scroll to position [189, 0]
click at [272, 167] on input "**********" at bounding box center [283, 171] width 76 height 8
type input "**********"
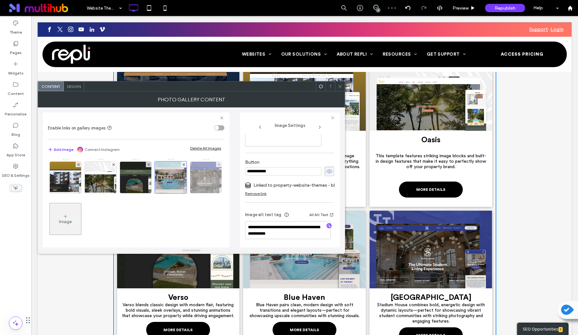
click at [182, 193] on img at bounding box center [206, 177] width 48 height 31
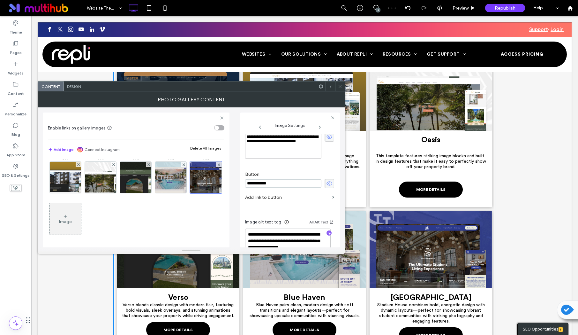
scroll to position [184, 0]
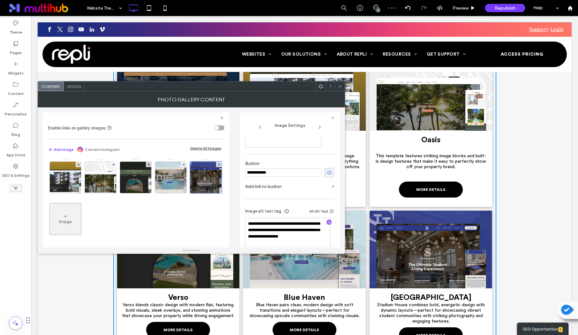
click at [294, 188] on label "Add link to button" at bounding box center [287, 186] width 85 height 12
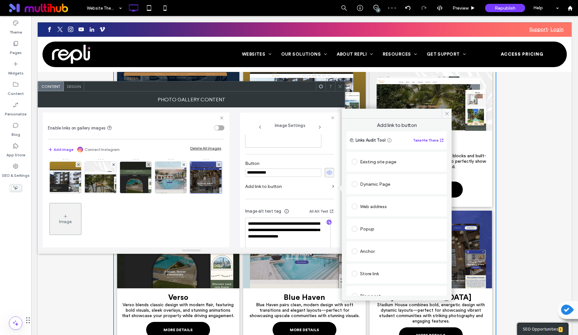
click at [380, 183] on div "Dynamic Page" at bounding box center [397, 184] width 90 height 10
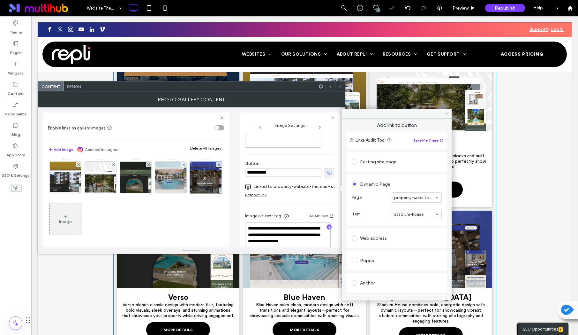
click at [447, 114] on icon at bounding box center [447, 113] width 5 height 5
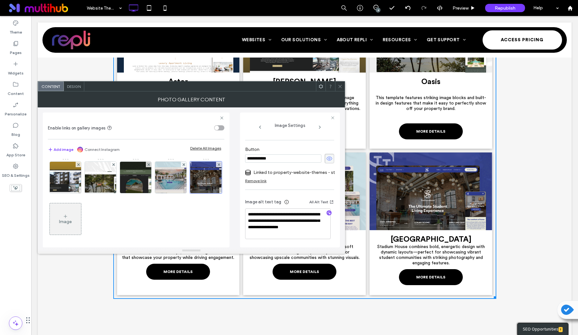
scroll to position [202, 0]
click at [190, 193] on div at bounding box center [206, 177] width 32 height 32
click at [288, 222] on textarea "**********" at bounding box center [288, 223] width 86 height 31
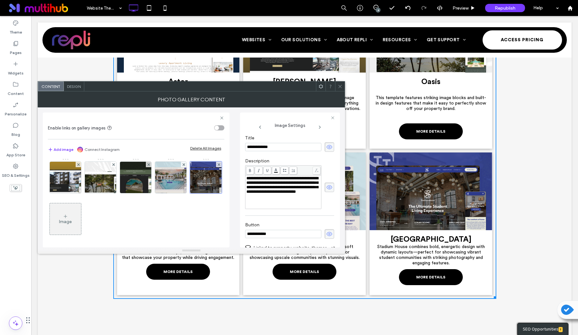
scroll to position [123, 0]
click at [291, 190] on span "**********" at bounding box center [283, 185] width 72 height 18
click at [273, 189] on span "**********" at bounding box center [283, 185] width 72 height 18
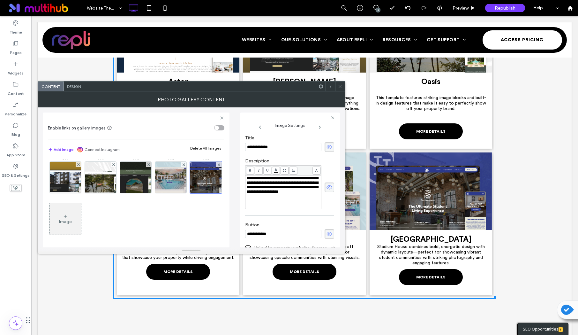
click at [307, 204] on div "**********" at bounding box center [284, 192] width 74 height 32
click at [336, 195] on div "**********" at bounding box center [290, 179] width 100 height 135
click at [288, 194] on span "**********" at bounding box center [283, 185] width 72 height 18
click at [299, 194] on div "**********" at bounding box center [284, 185] width 74 height 18
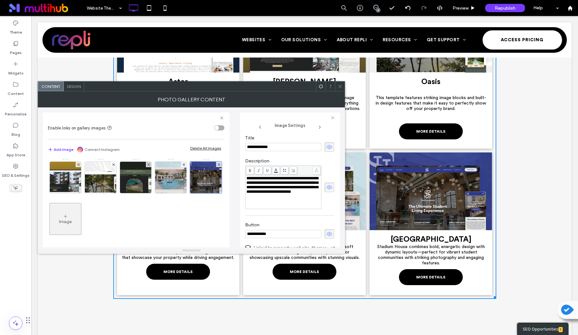
click at [323, 207] on div "**********" at bounding box center [289, 187] width 89 height 44
click at [286, 194] on span "**********" at bounding box center [283, 185] width 72 height 18
click at [297, 194] on span "**********" at bounding box center [283, 185] width 72 height 18
click at [281, 194] on span "**********" at bounding box center [283, 185] width 72 height 18
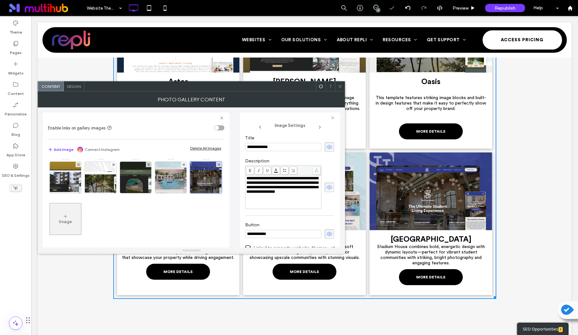
click at [331, 205] on div "**********" at bounding box center [290, 190] width 90 height 113
click at [296, 189] on span "**********" at bounding box center [283, 185] width 72 height 18
click at [329, 202] on div "**********" at bounding box center [289, 187] width 89 height 44
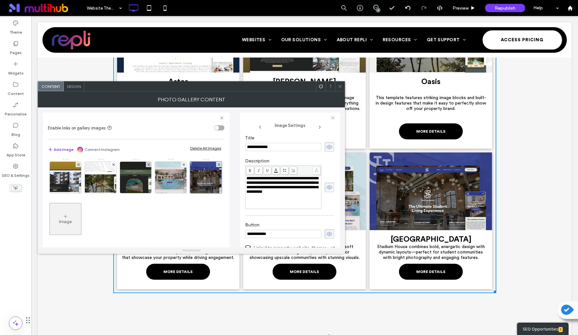
click at [342, 86] on icon at bounding box center [340, 86] width 5 height 5
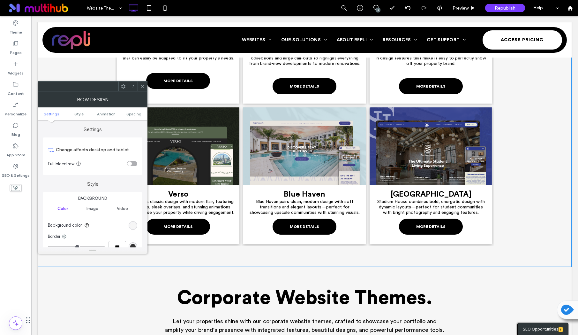
scroll to position [874, 0]
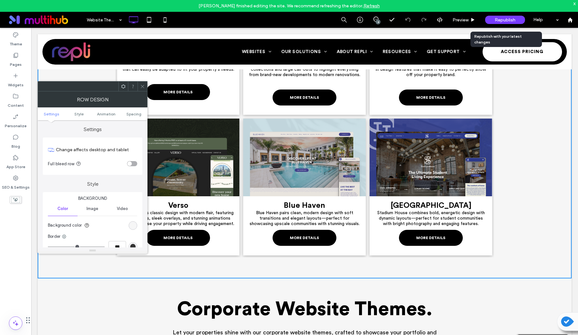
click at [500, 14] on div "Republish" at bounding box center [505, 20] width 40 height 16
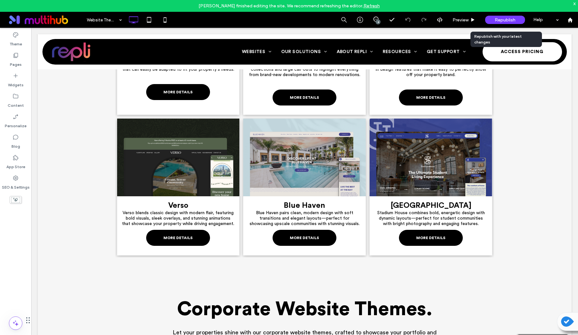
click at [503, 18] on span "Republish" at bounding box center [505, 19] width 21 height 5
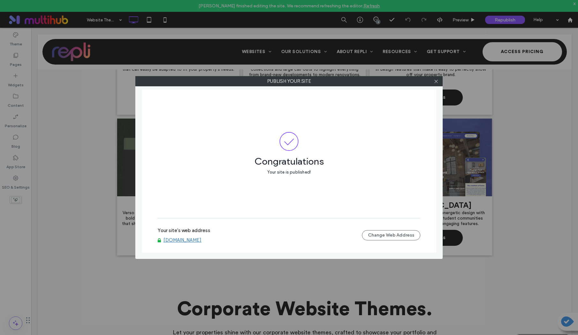
drag, startPoint x: 437, startPoint y: 82, endPoint x: 377, endPoint y: 88, distance: 60.1
click at [437, 82] on use at bounding box center [436, 81] width 3 height 3
